Goal: Task Accomplishment & Management: Manage account settings

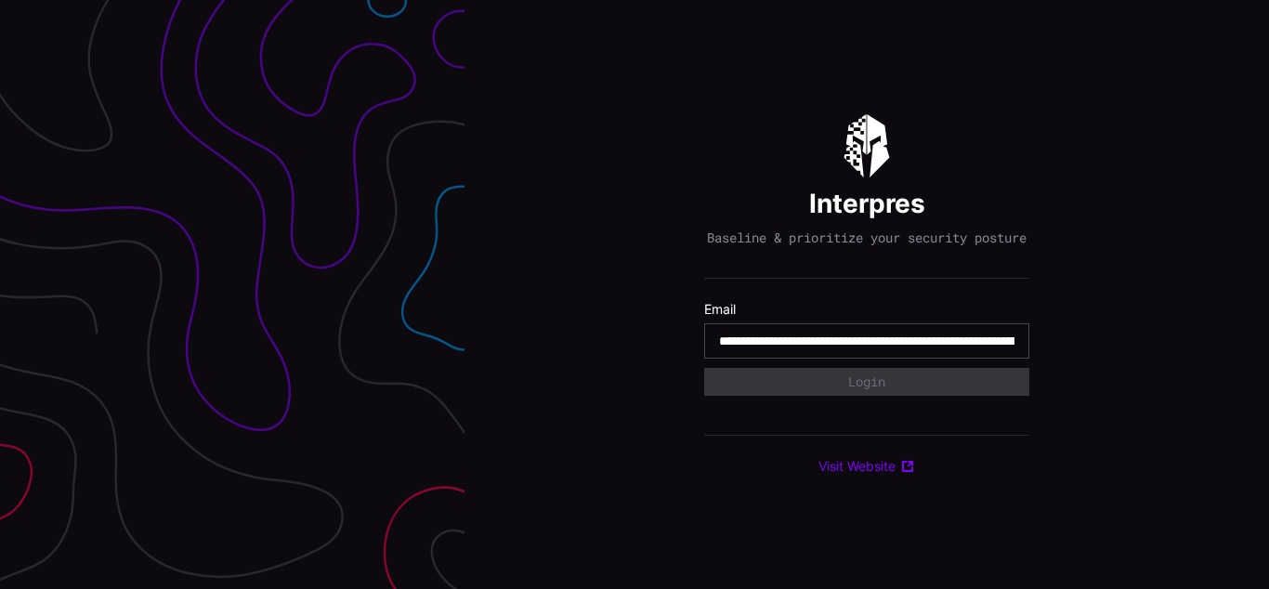
click at [867, 349] on input "**********" at bounding box center [866, 341] width 295 height 17
click at [634, 294] on div "Interpres Baseline & prioritize your security posture Email Login Visit Website" at bounding box center [866, 294] width 804 height 589
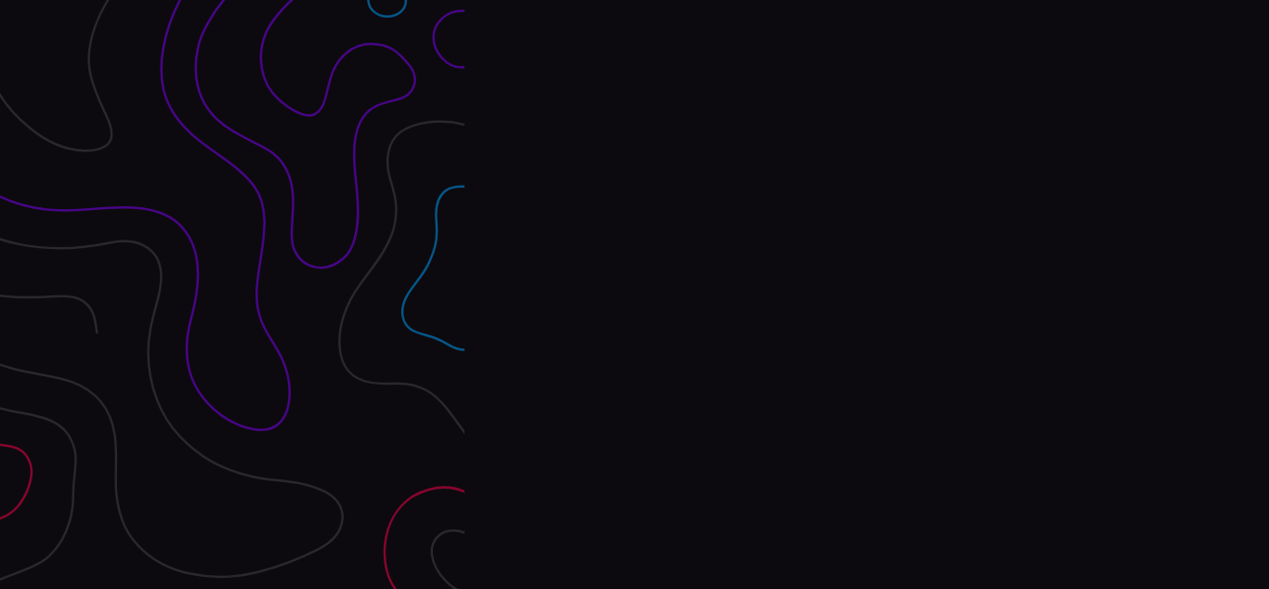
click at [634, 294] on div "Interpres Baseline & prioritize your security posture Email Login Visit Website" at bounding box center [866, 294] width 804 height 589
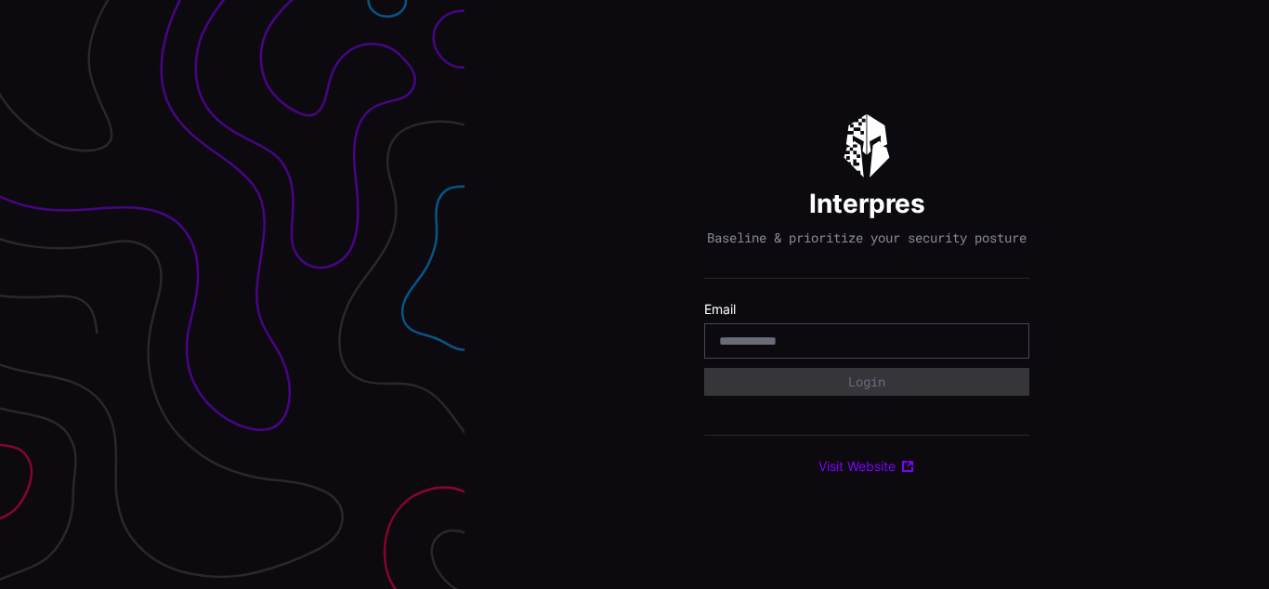
click at [634, 294] on div "Interpres Baseline & prioritize your security posture Email Login Visit Website" at bounding box center [866, 294] width 804 height 589
